Goal: Check status

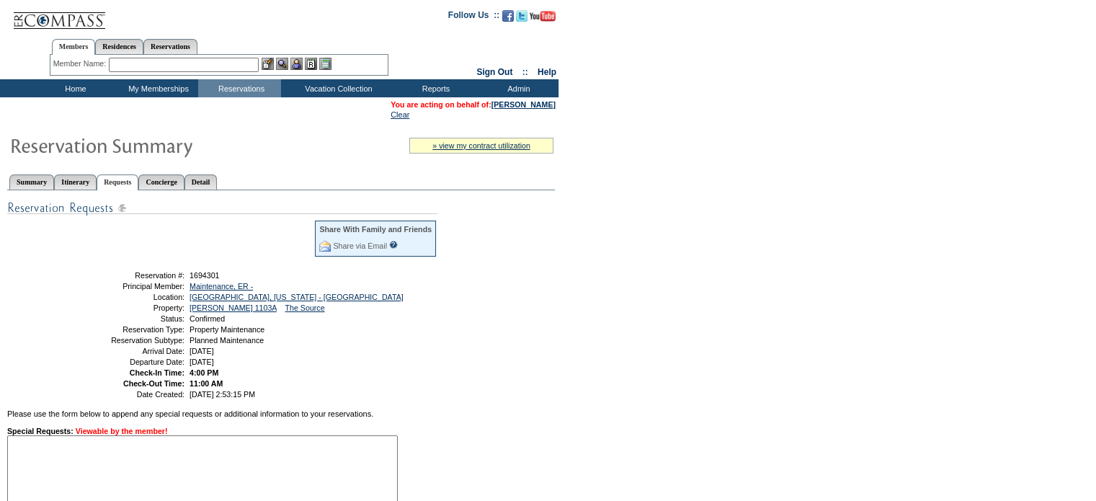
scroll to position [231, 0]
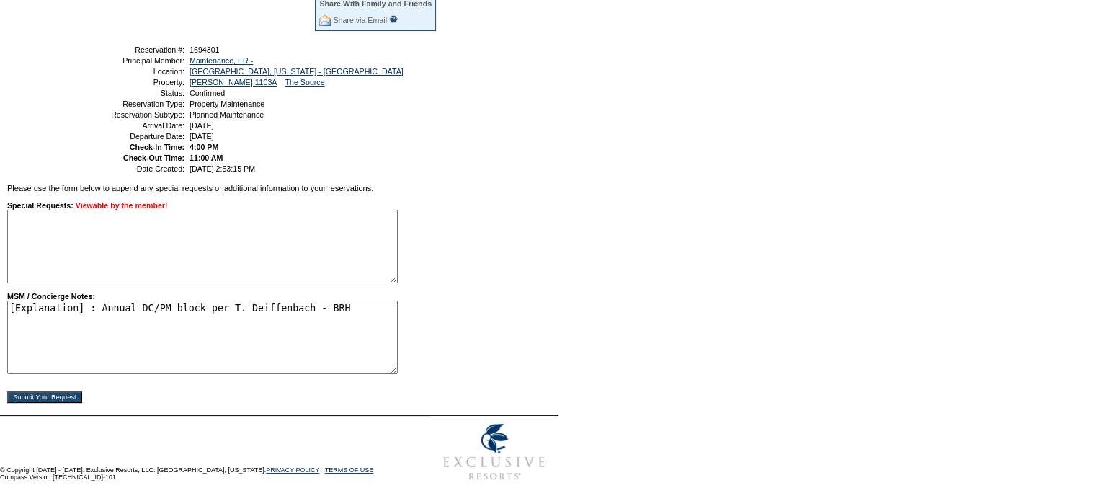
drag, startPoint x: 285, startPoint y: 313, endPoint x: 257, endPoint y: 300, distance: 31.9
click at [257, 301] on textarea "[Explanation] : Annual DC/PM block per T. Deiffenbach - BRH" at bounding box center [202, 338] width 391 height 74
click at [422, 348] on div "MSM / Concierge Notes: [Explanation] : Annual DC/PM block per T. Deiffenbach - …" at bounding box center [217, 333] width 421 height 82
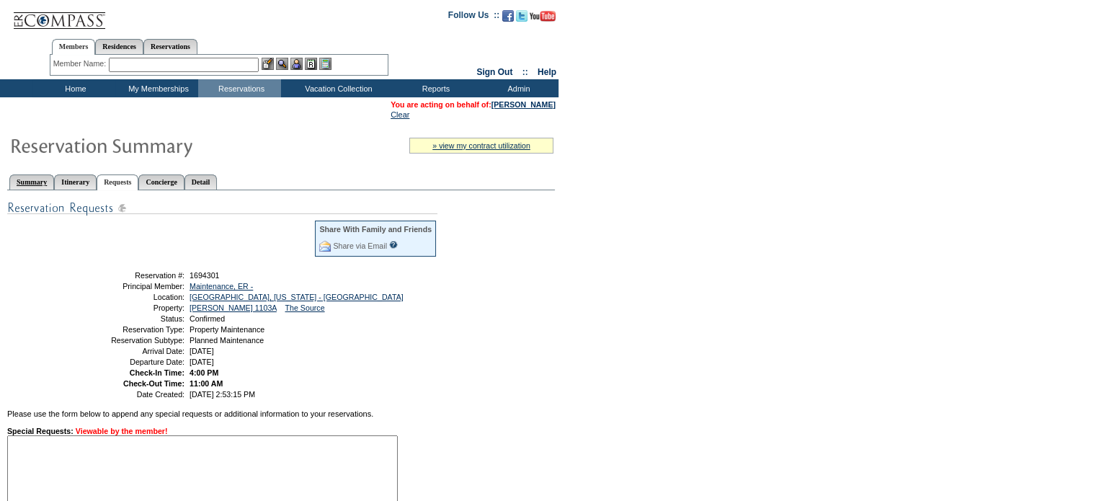
click at [31, 178] on link "Summary" at bounding box center [31, 181] width 45 height 15
